Goal: Task Accomplishment & Management: Manage account settings

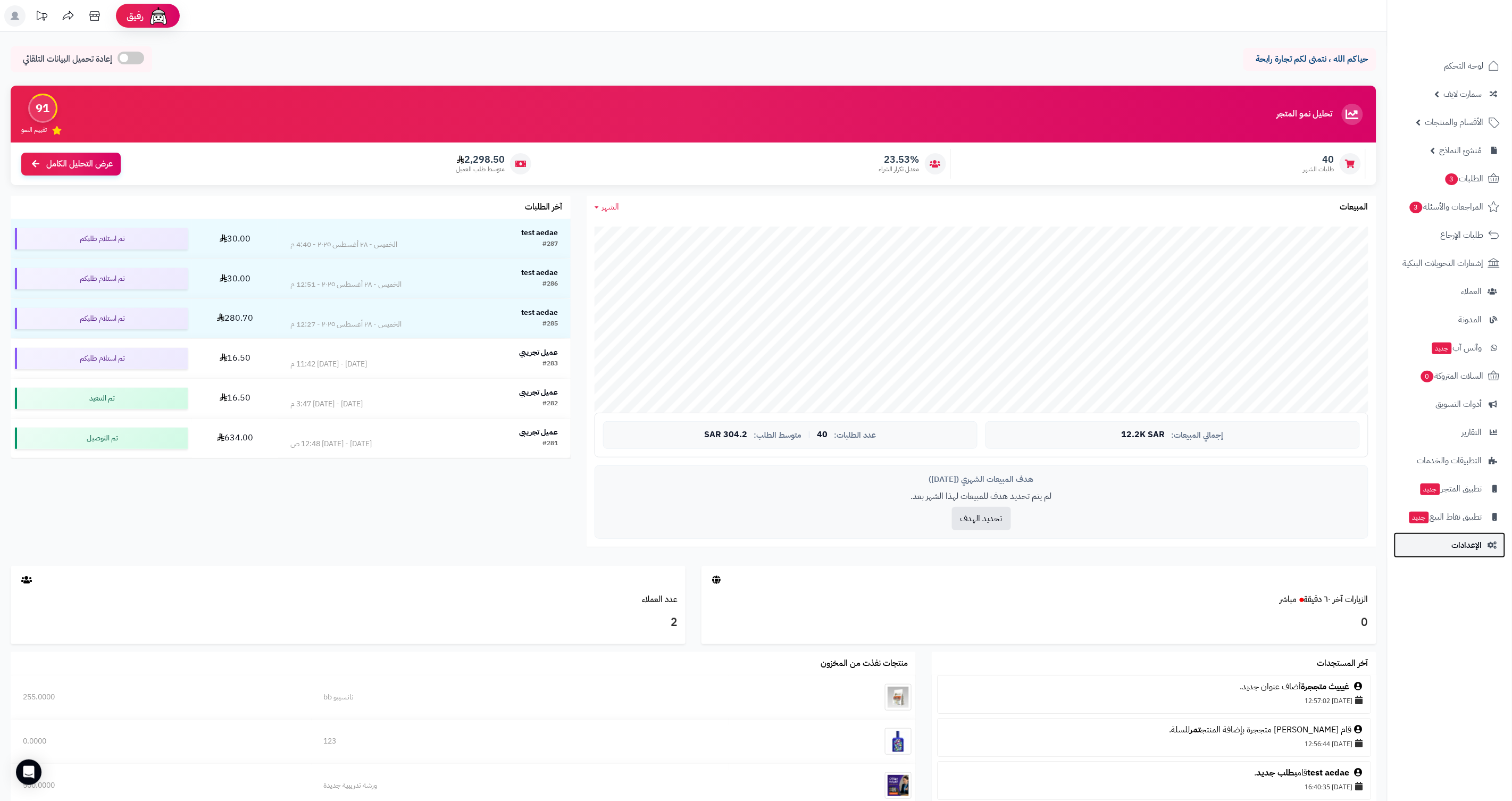
click at [1482, 542] on span "الإعدادات" at bounding box center [1466, 545] width 31 height 15
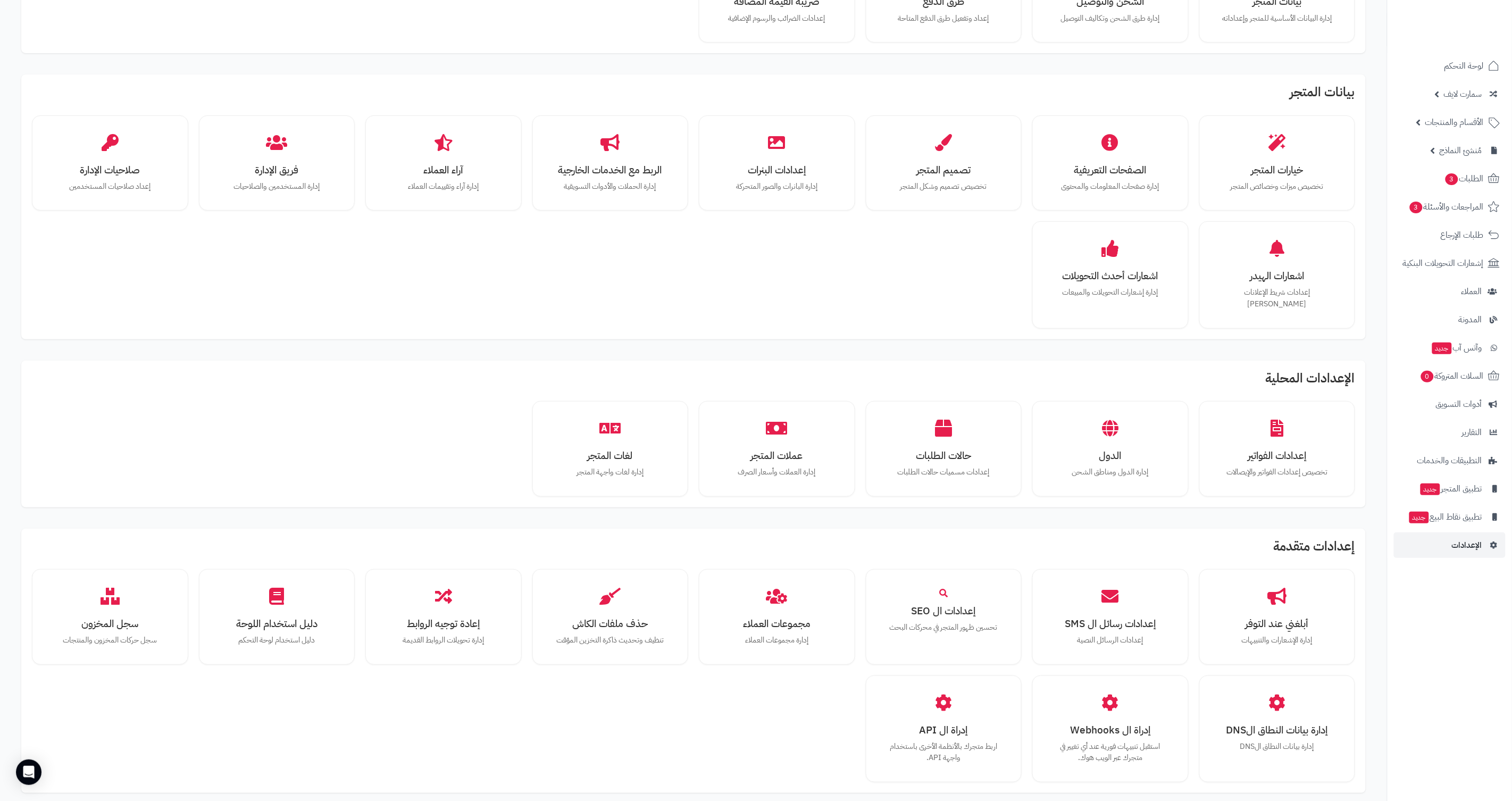
scroll to position [238, 0]
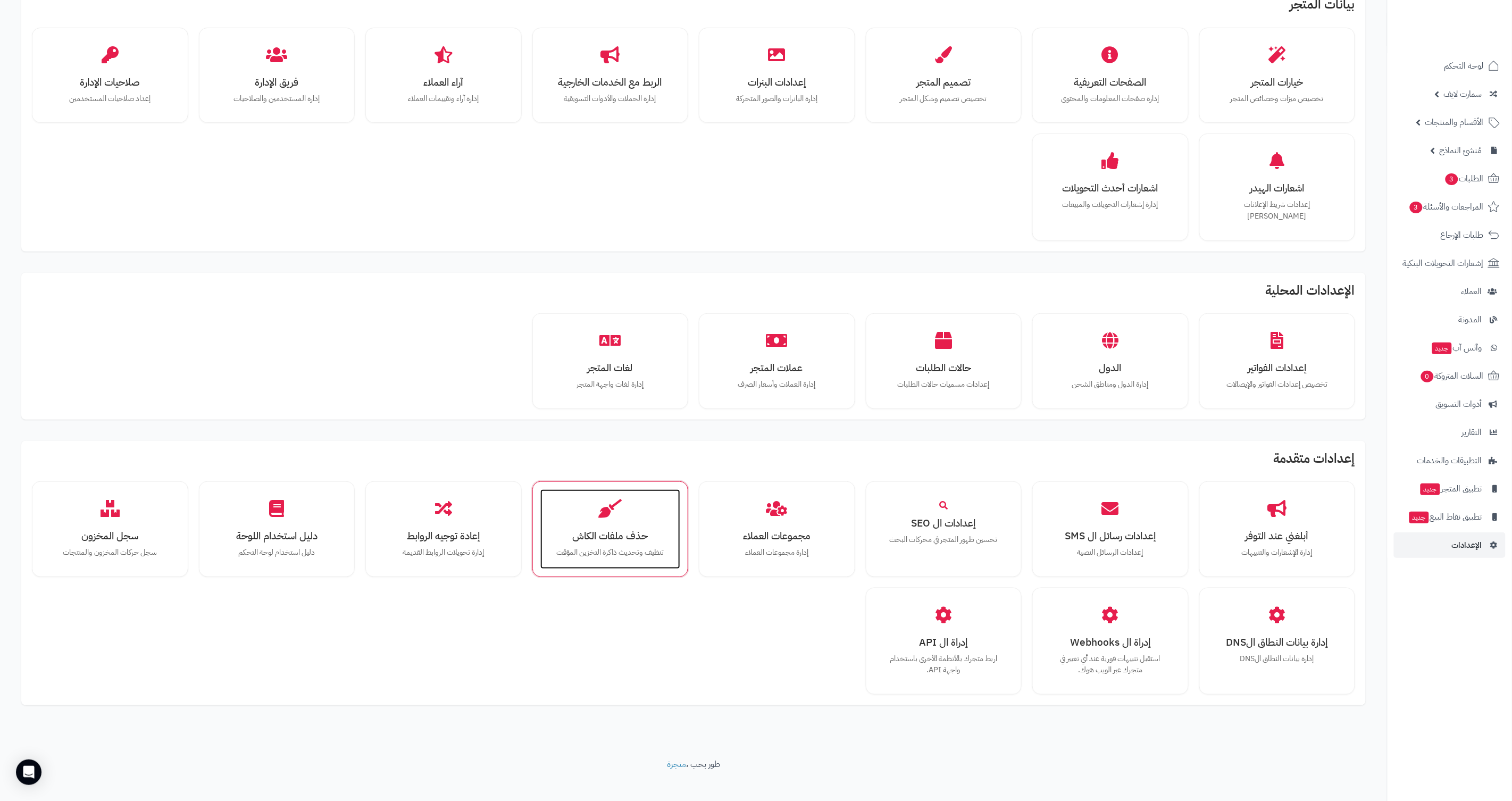
click at [621, 547] on p "تنظيف وتحديث ذاكرة التخزين المؤقت" at bounding box center [611, 552] width 119 height 11
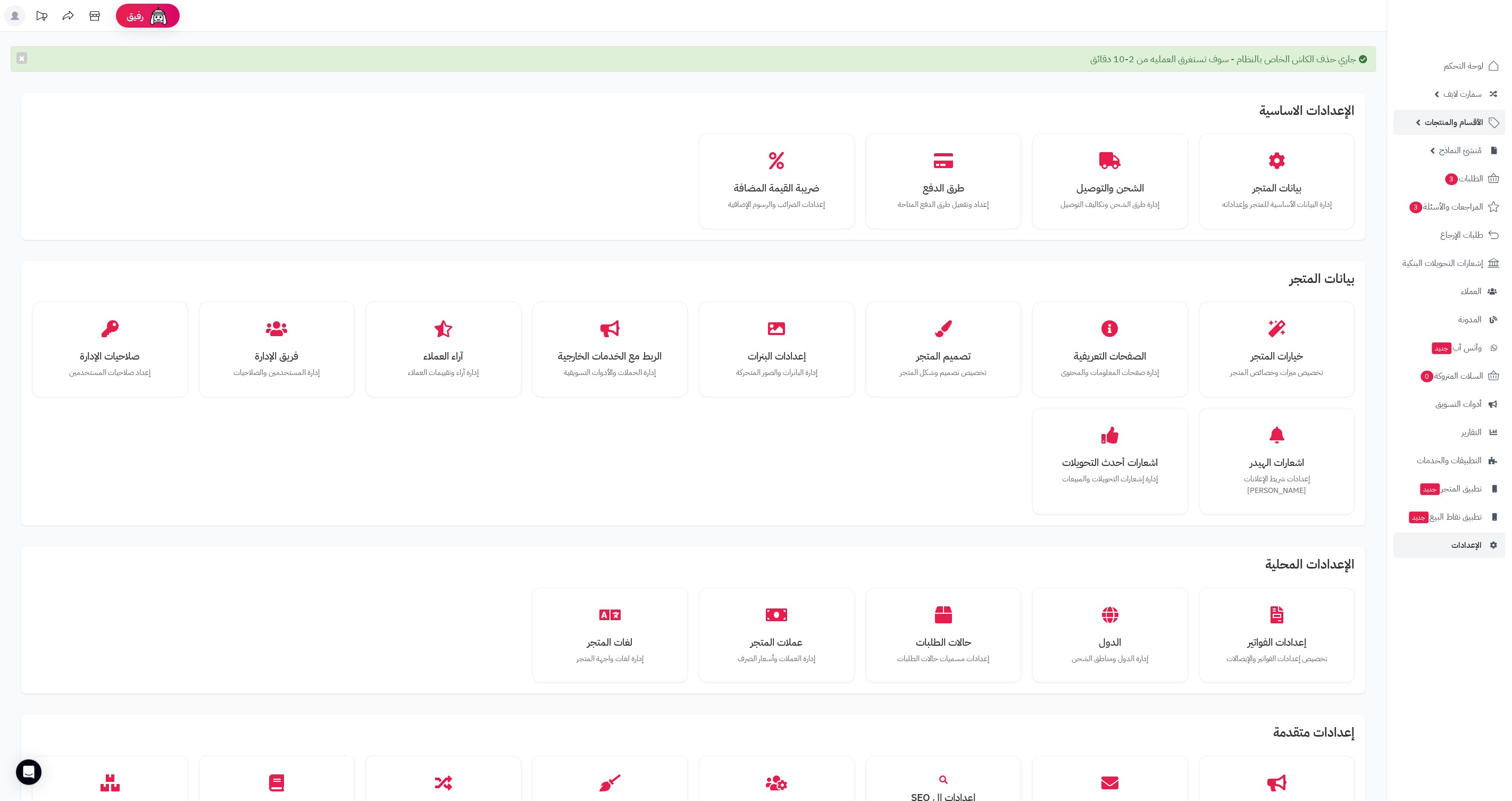
click at [1419, 122] on link "الأقسام والمنتجات" at bounding box center [1449, 122] width 111 height 25
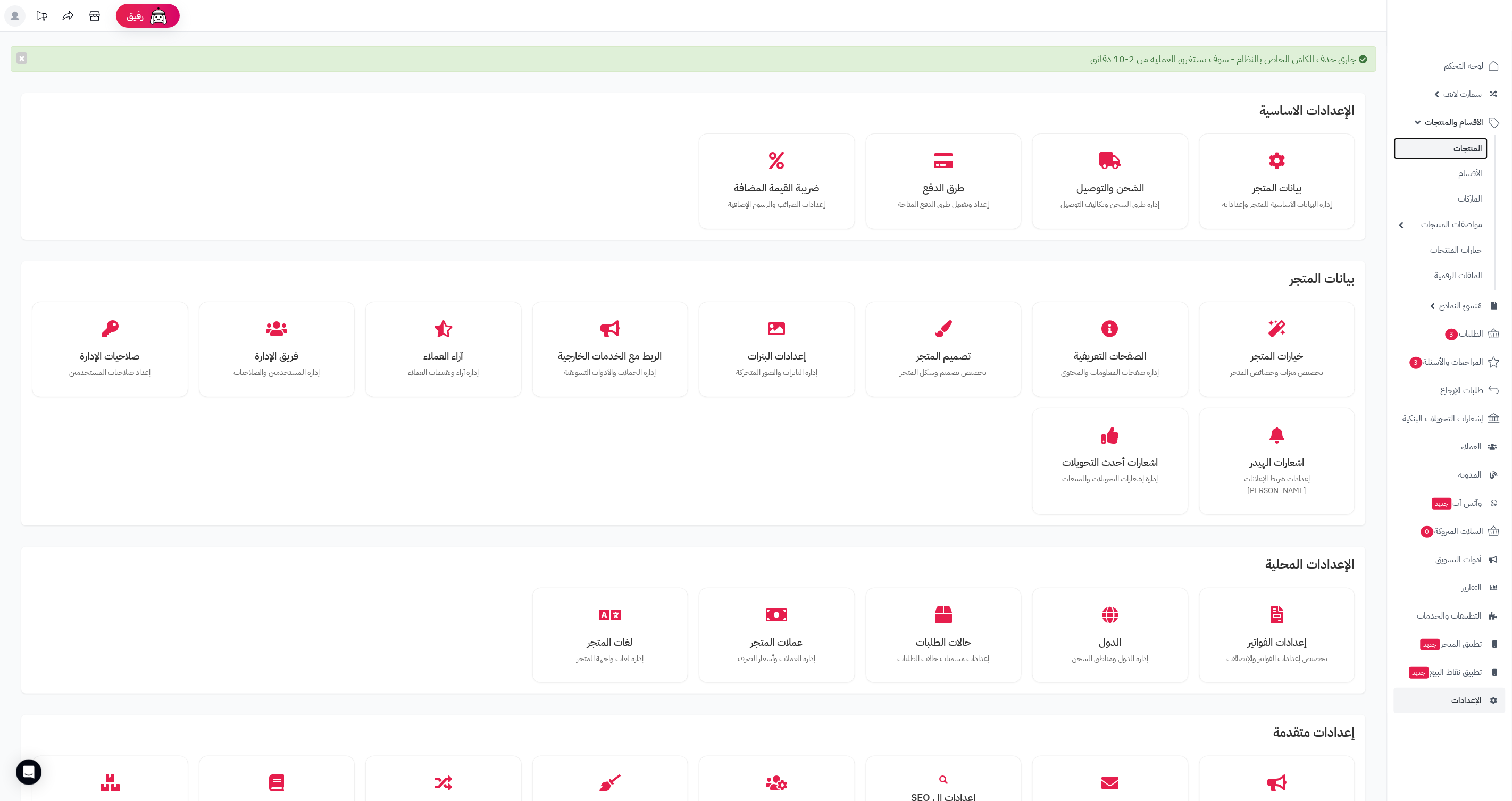
click at [1436, 153] on link "المنتجات" at bounding box center [1440, 148] width 94 height 22
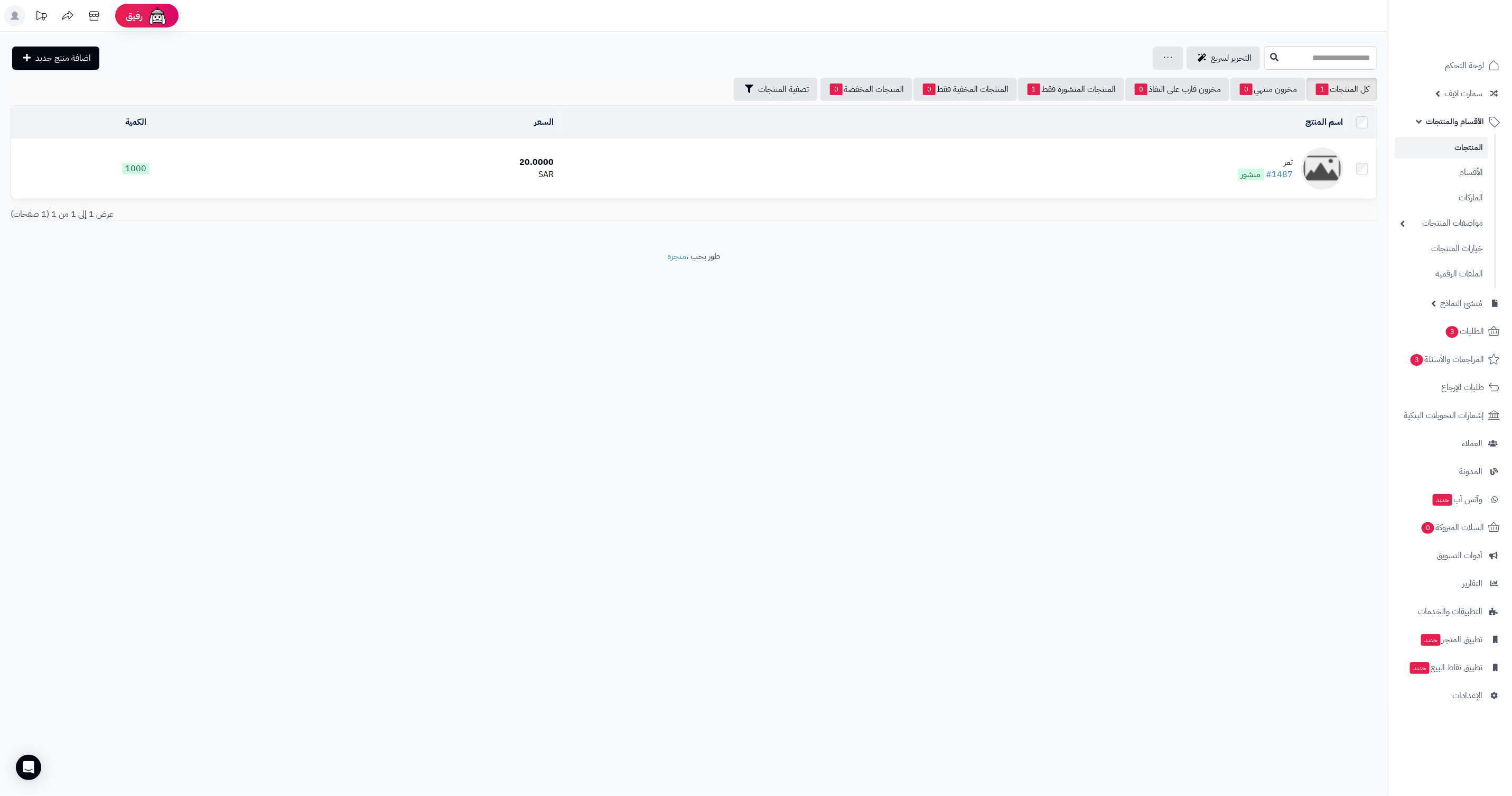
click at [1283, 161] on div "تمر" at bounding box center [1266, 163] width 55 height 12
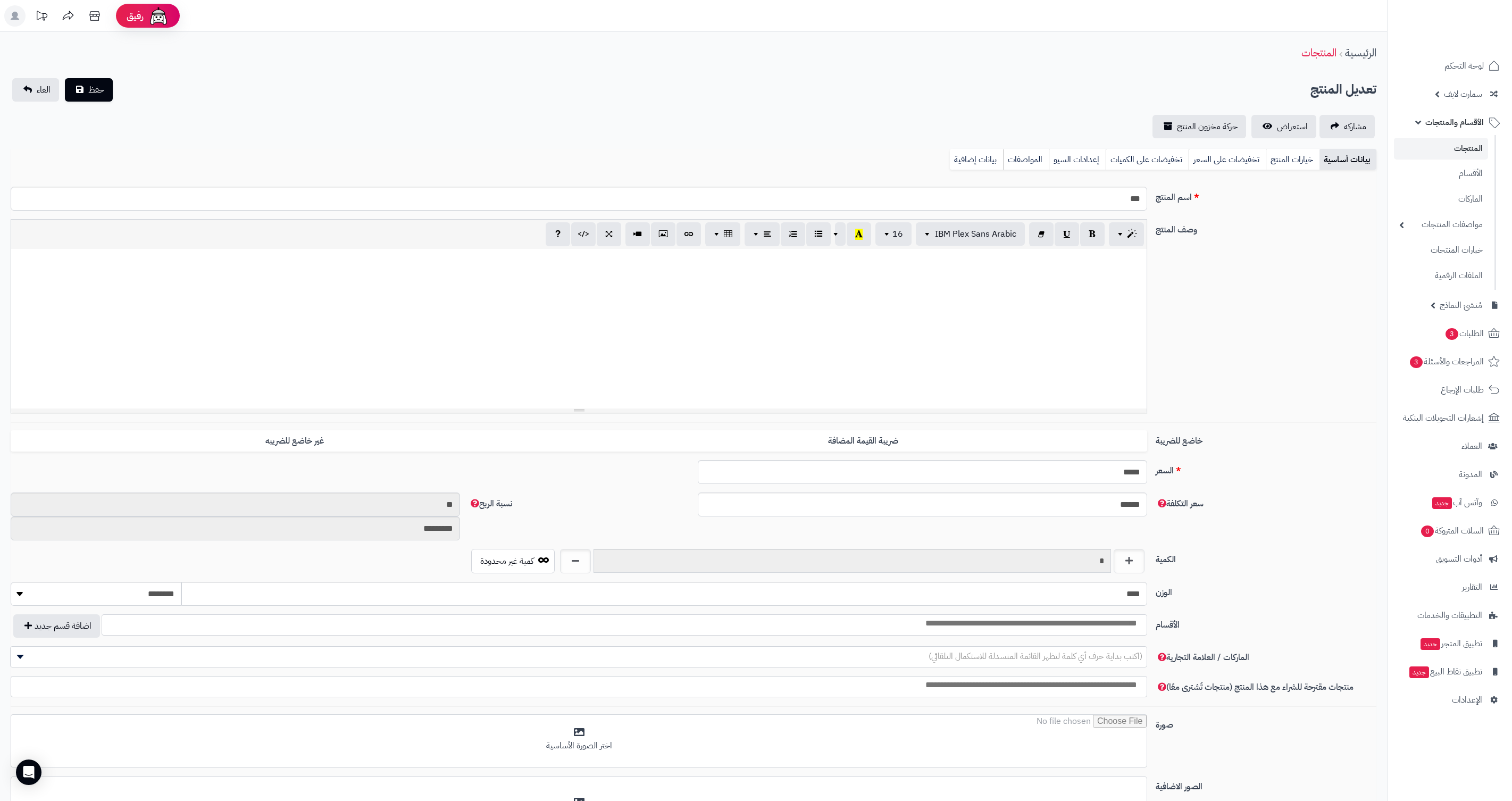
select select
click at [86, 91] on button "حفظ" at bounding box center [88, 89] width 48 height 24
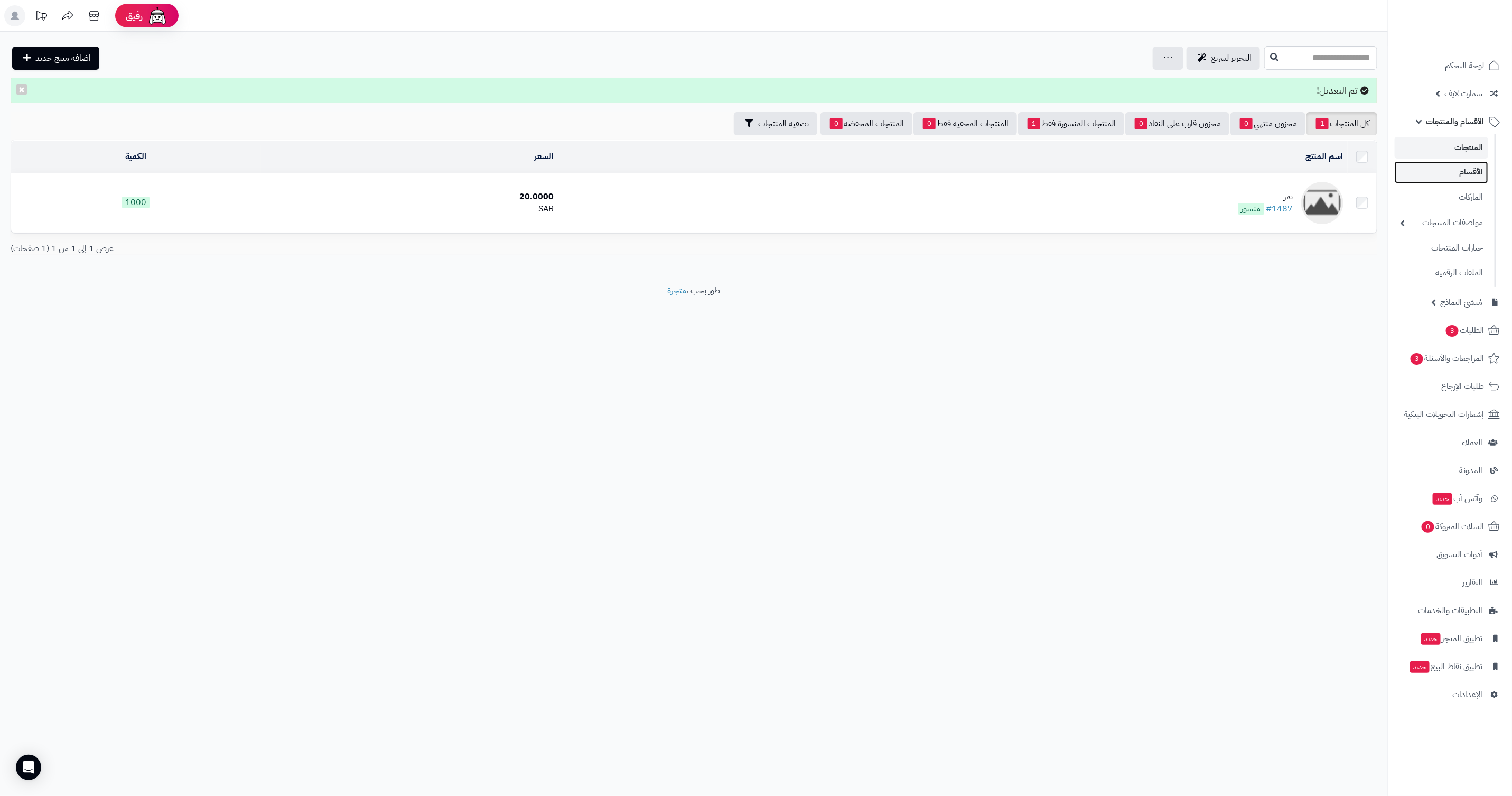
click at [1451, 183] on link "الأقسام" at bounding box center [1441, 172] width 93 height 22
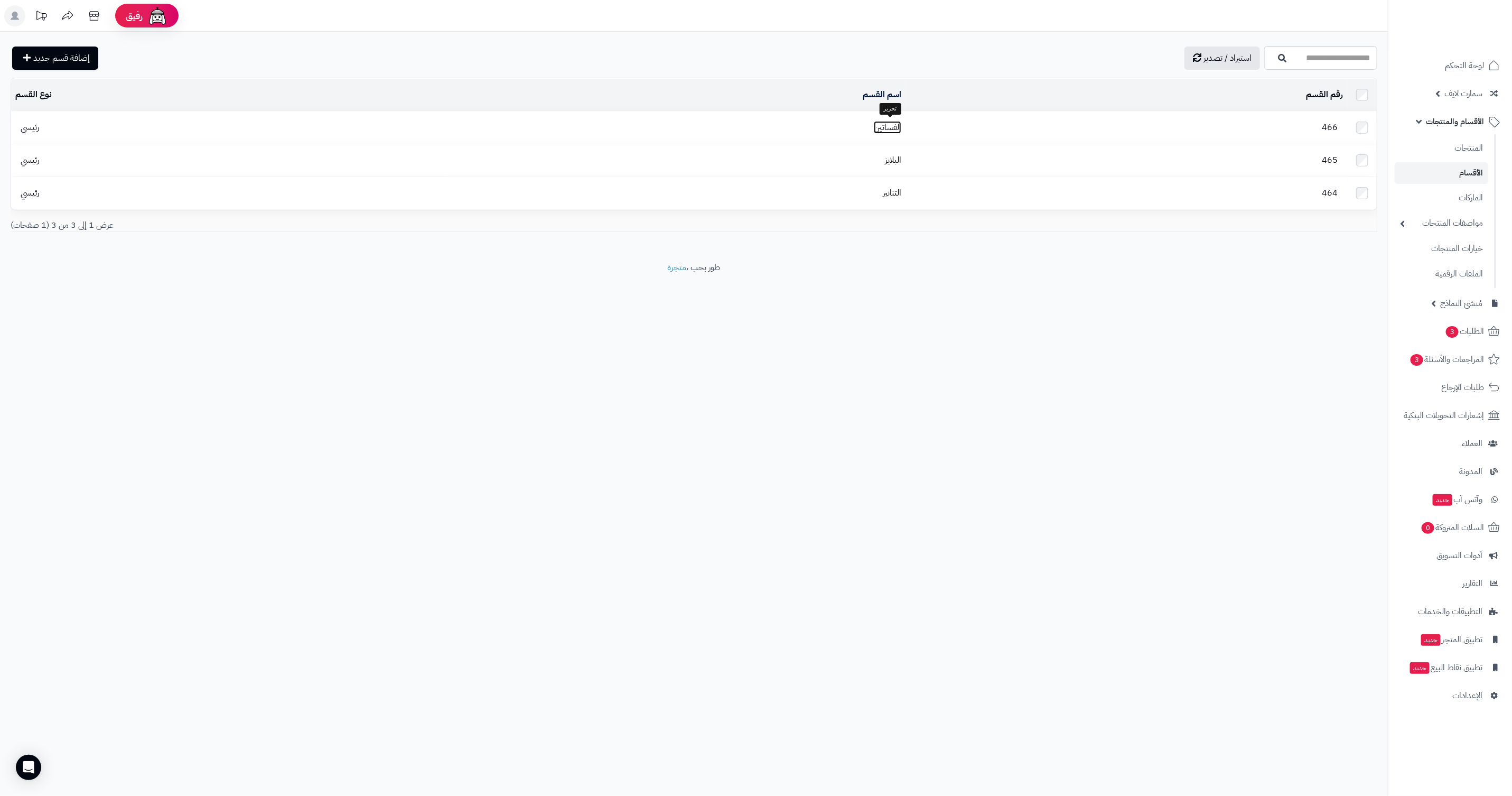
click at [890, 122] on link "الفساتين" at bounding box center [888, 127] width 28 height 13
